Goal: Task Accomplishment & Management: Use online tool/utility

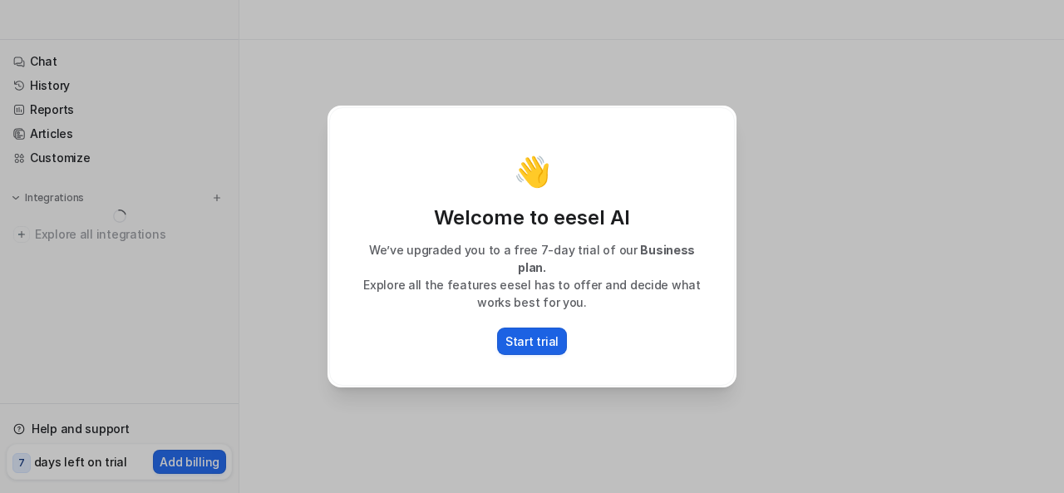
click at [557, 329] on button "Start trial" at bounding box center [532, 340] width 70 height 27
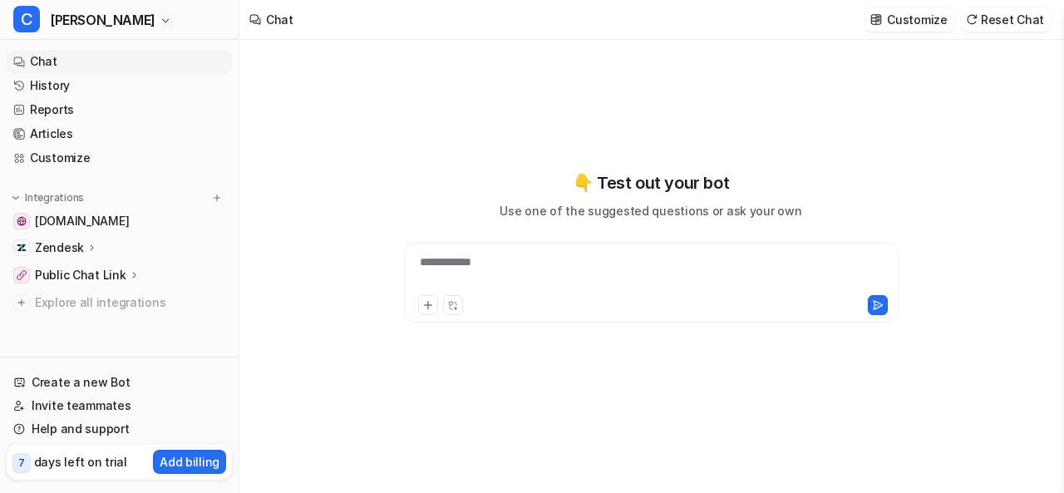
type textarea "**********"
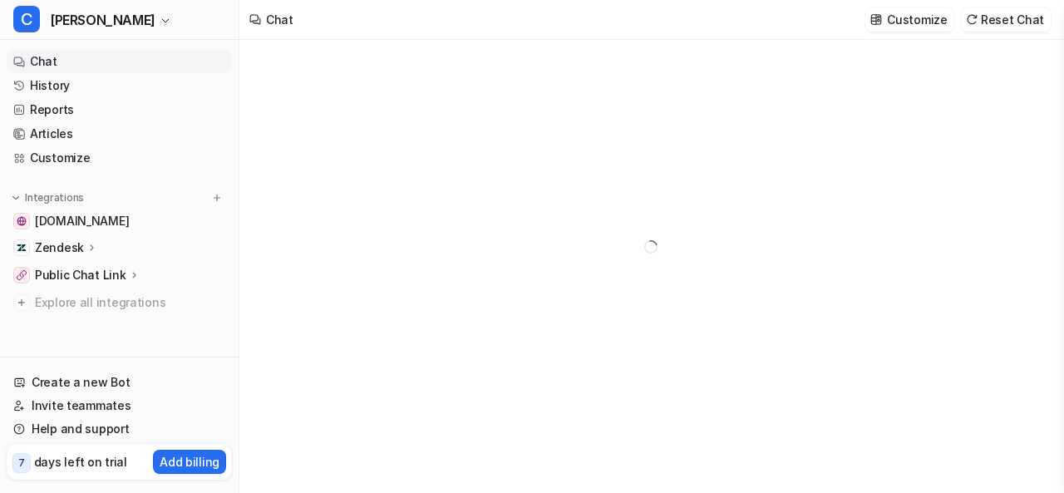
click at [75, 251] on p "Zendesk" at bounding box center [59, 247] width 49 height 17
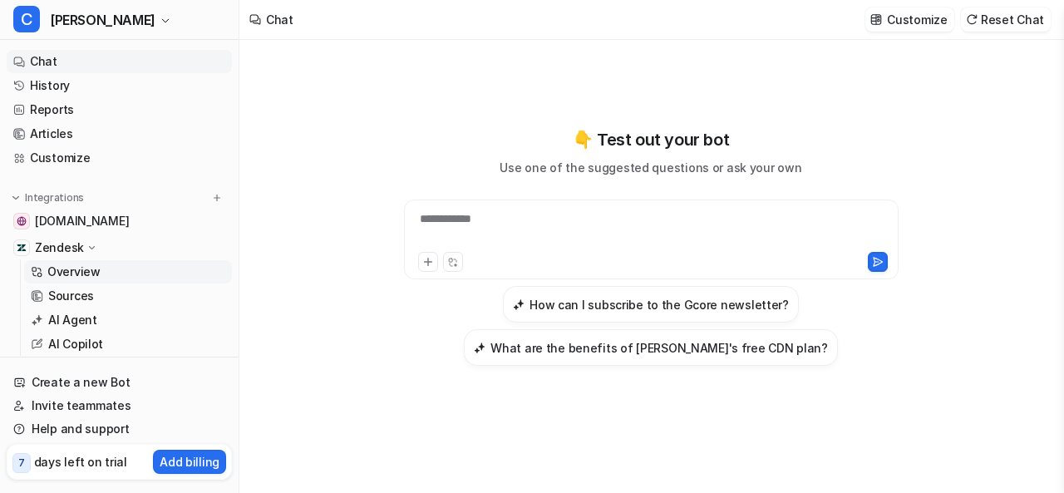
click at [74, 278] on p "Overview" at bounding box center [73, 271] width 53 height 17
